Goal: Find specific page/section: Find specific page/section

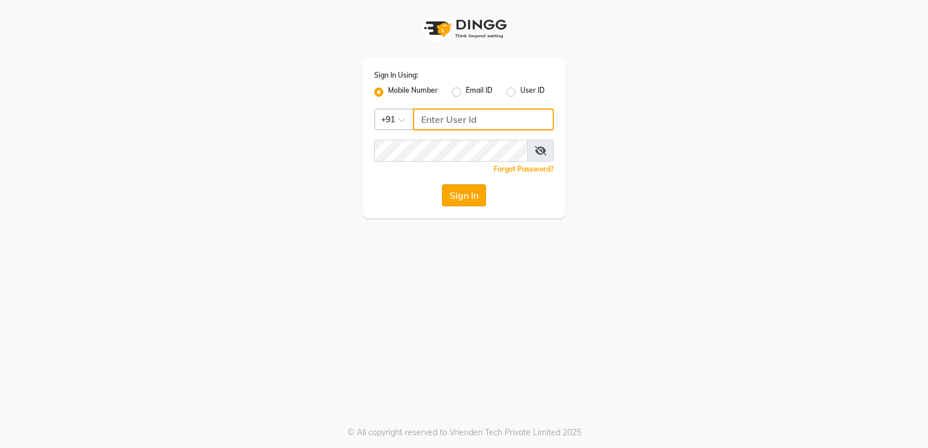
type input "8237008854"
click at [449, 205] on button "Sign In" at bounding box center [464, 195] width 44 height 22
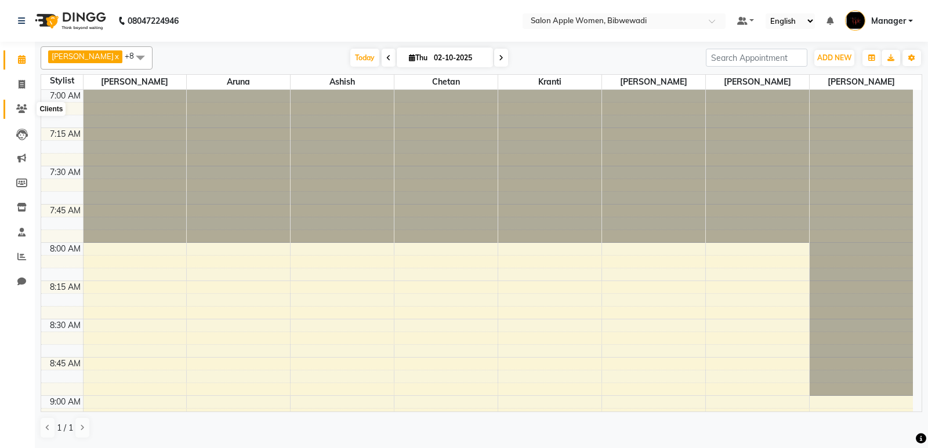
click at [19, 106] on icon at bounding box center [21, 108] width 11 height 9
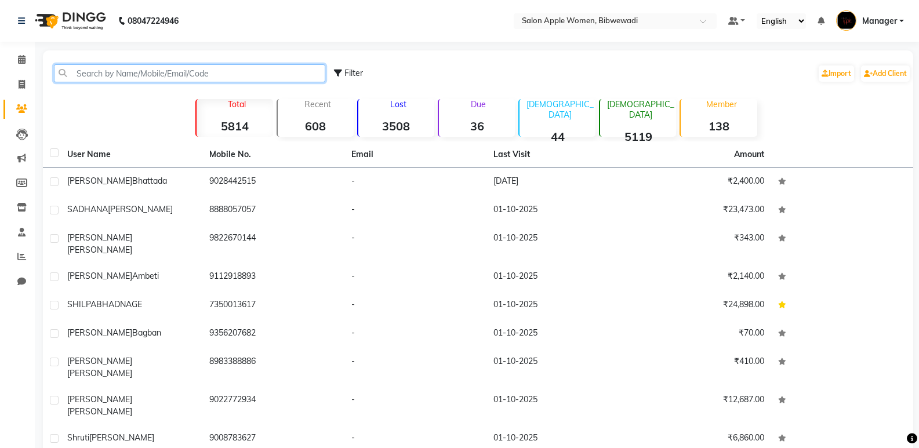
click at [123, 76] on input "text" at bounding box center [189, 73] width 271 height 18
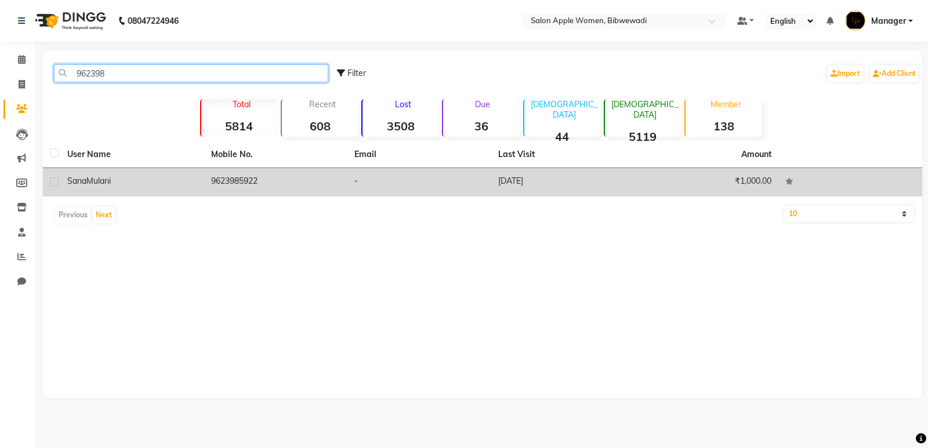
type input "962398"
click at [150, 186] on div "[PERSON_NAME]" at bounding box center [132, 181] width 130 height 12
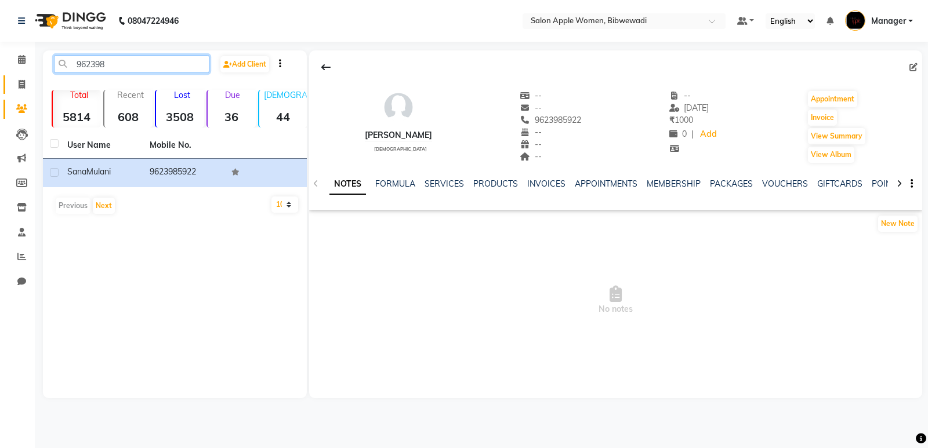
drag, startPoint x: 108, startPoint y: 70, endPoint x: 14, endPoint y: 86, distance: 95.8
click at [14, 86] on app-home "08047224946 Select Location × Salon Apple Women, Bibwewadi Default Panel My Pan…" at bounding box center [464, 208] width 928 height 416
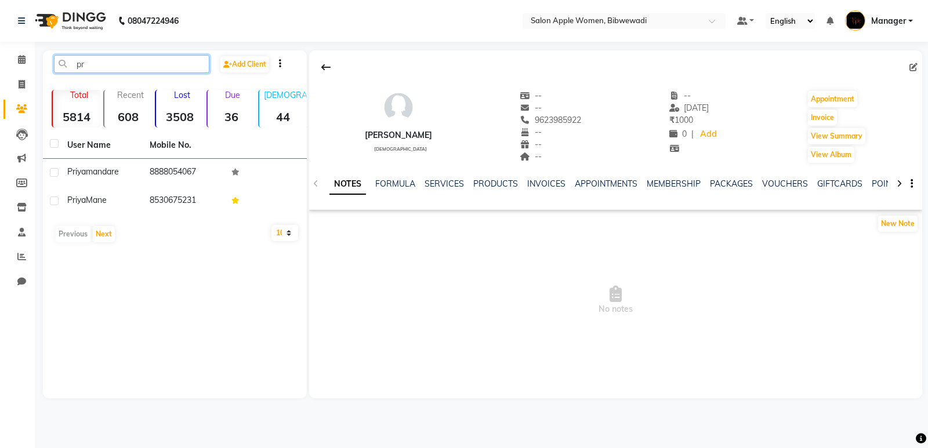
type input "p"
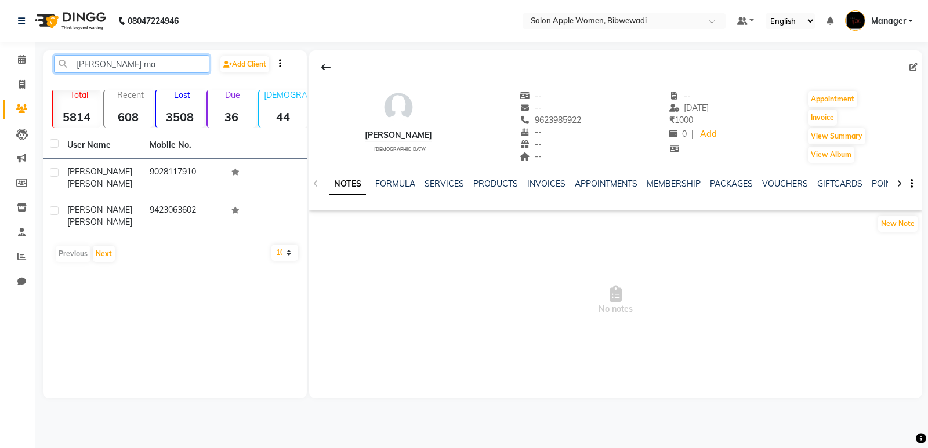
type input "[PERSON_NAME] ma"
